Goal: Task Accomplishment & Management: Complete application form

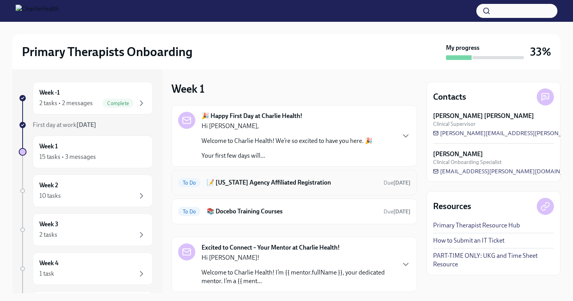
scroll to position [17, 0]
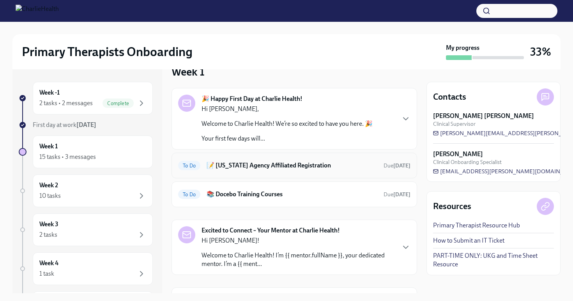
click at [316, 167] on h6 "📝 [US_STATE] Agency Affiliated Registration" at bounding box center [292, 165] width 171 height 9
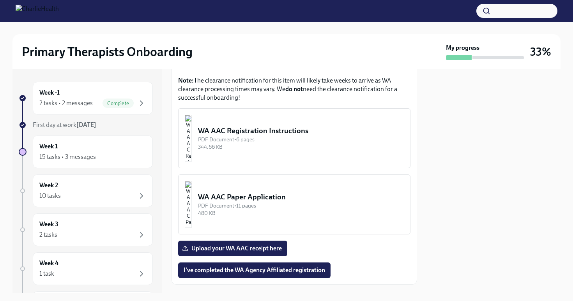
scroll to position [439, 0]
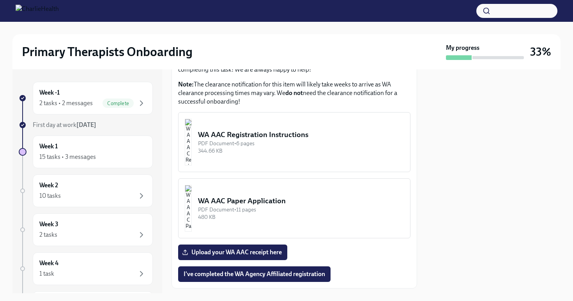
click at [283, 140] on div "PDF Document • 6 pages" at bounding box center [301, 143] width 206 height 7
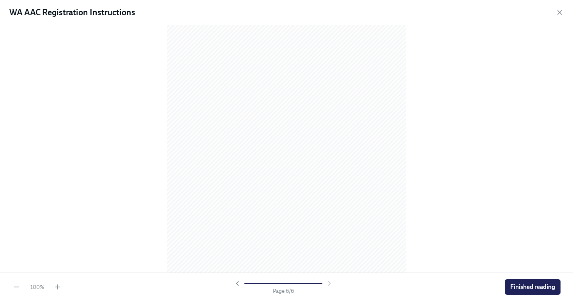
scroll to position [1654, 0]
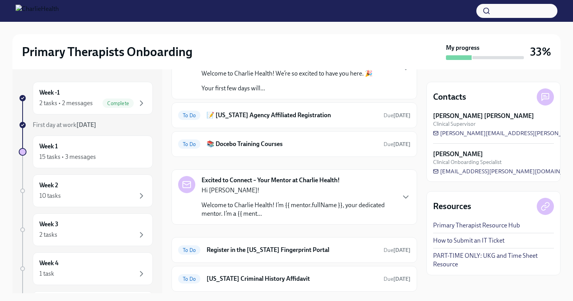
scroll to position [74, 0]
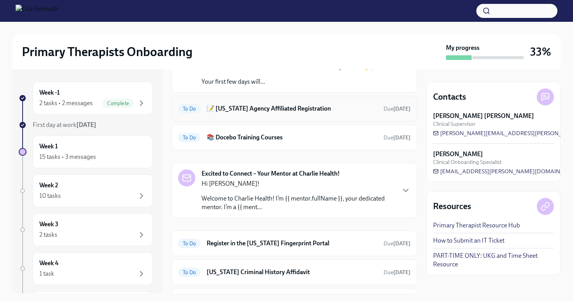
click at [279, 99] on div "To Do 📝 [US_STATE] Agency Affiliated Registration Due [DATE]" at bounding box center [295, 109] width 246 height 26
click at [271, 106] on h6 "📝 [US_STATE] Agency Affiliated Registration" at bounding box center [292, 108] width 171 height 9
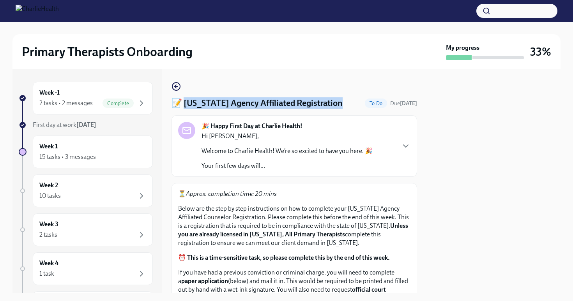
drag, startPoint x: 183, startPoint y: 103, endPoint x: 342, endPoint y: 104, distance: 158.7
click at [342, 104] on div "📝 [US_STATE] Agency Affiliated Registration To Do Due [DATE]" at bounding box center [295, 103] width 246 height 12
copy h4 "ashington Agency Affiliated Registration"
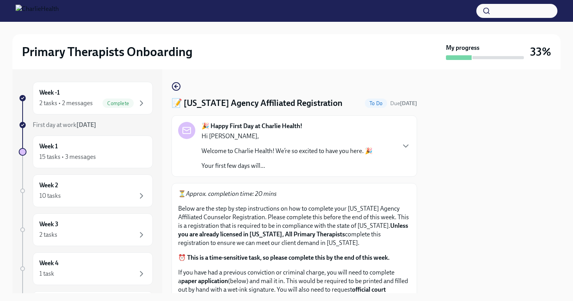
click at [451, 174] on div at bounding box center [494, 181] width 134 height 224
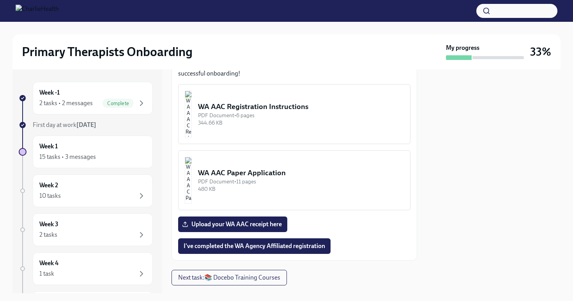
scroll to position [468, 0]
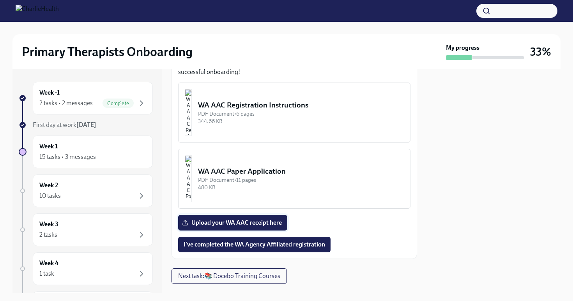
click at [272, 219] on span "Upload your WA AAC receipt here" at bounding box center [233, 223] width 98 height 8
click at [0, 0] on input "Upload your WA AAC receipt here" at bounding box center [0, 0] width 0 height 0
click at [258, 241] on span "I've completed the WA Agency Affiliated registration" at bounding box center [255, 245] width 142 height 8
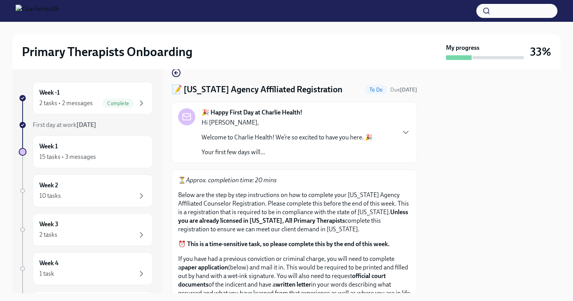
scroll to position [0, 0]
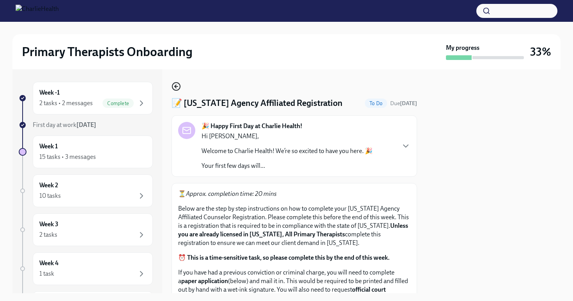
click at [176, 88] on icon "button" at bounding box center [176, 86] width 2 height 3
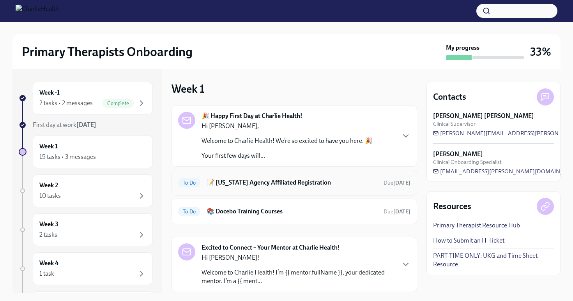
click at [266, 184] on h6 "📝 [US_STATE] Agency Affiliated Registration" at bounding box center [292, 183] width 171 height 9
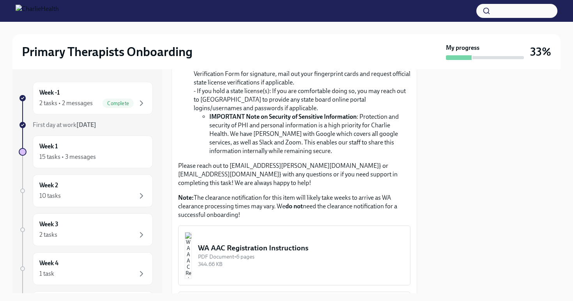
scroll to position [475, 0]
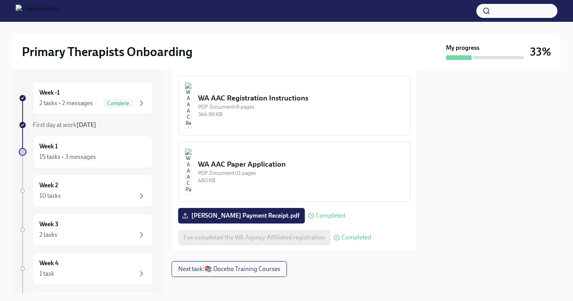
click at [231, 266] on span "Next task : 📚 Docebo Training Courses" at bounding box center [229, 270] width 102 height 8
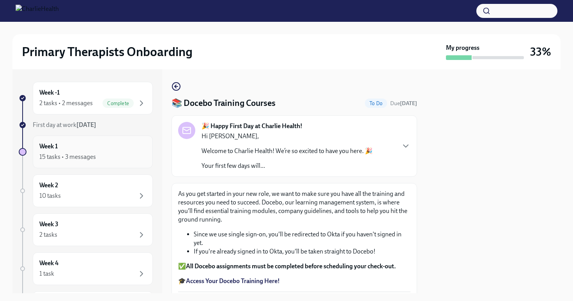
click at [115, 155] on div "15 tasks • 3 messages" at bounding box center [92, 156] width 107 height 9
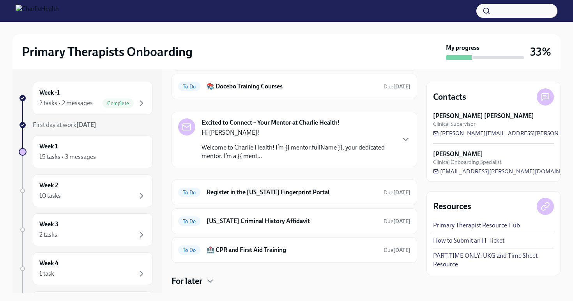
scroll to position [127, 0]
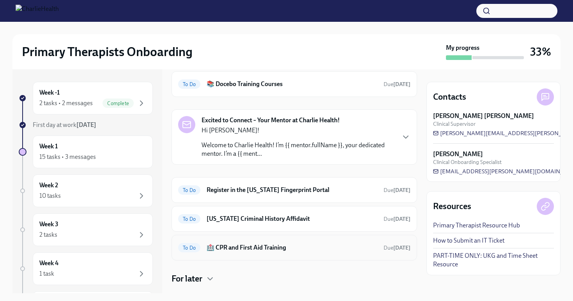
click at [254, 248] on h6 "🏥 CPR and First Aid Training" at bounding box center [292, 248] width 171 height 9
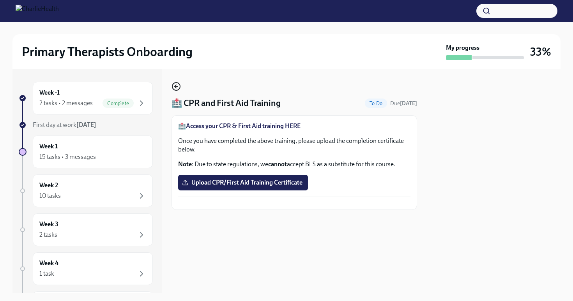
click at [174, 85] on icon "button" at bounding box center [176, 86] width 9 height 9
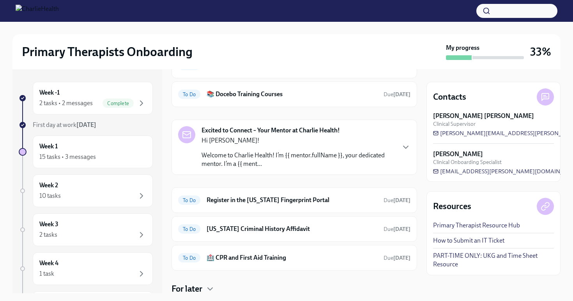
scroll to position [118, 0]
